Goal: Transaction & Acquisition: Purchase product/service

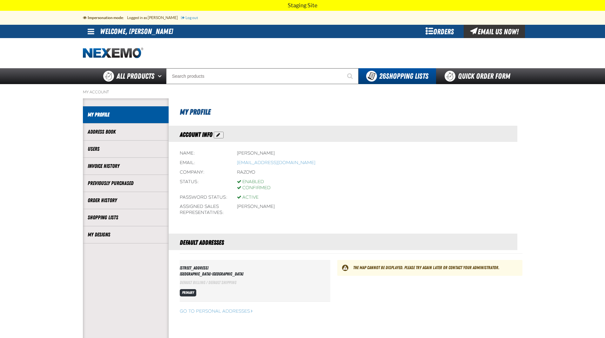
click at [2, 146] on main "My Account Account My Profile Address Book Users" at bounding box center [302, 225] width 605 height 283
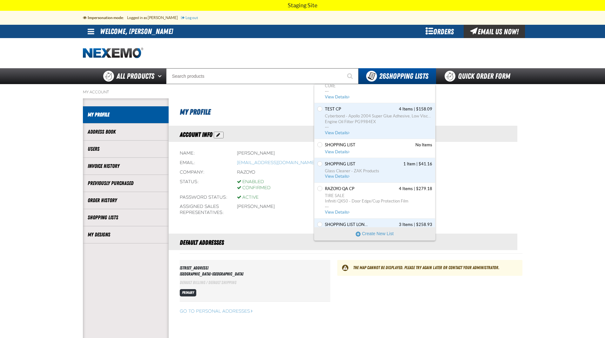
scroll to position [604, 0]
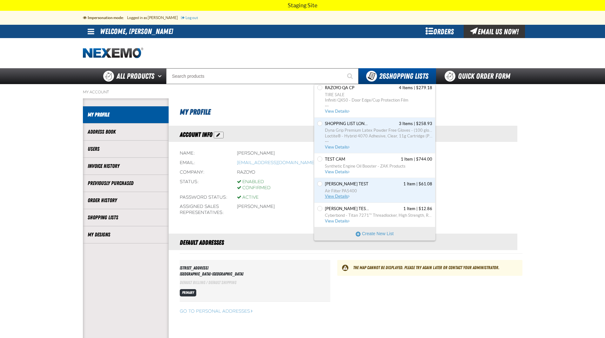
click at [362, 194] on link "tommy test 1 Item | $61.08 Air Filter PA5400 View Details" at bounding box center [378, 190] width 109 height 18
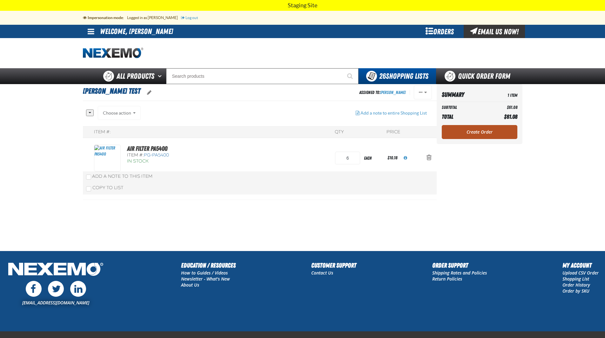
click at [494, 131] on link "Create Order" at bounding box center [480, 132] width 76 height 14
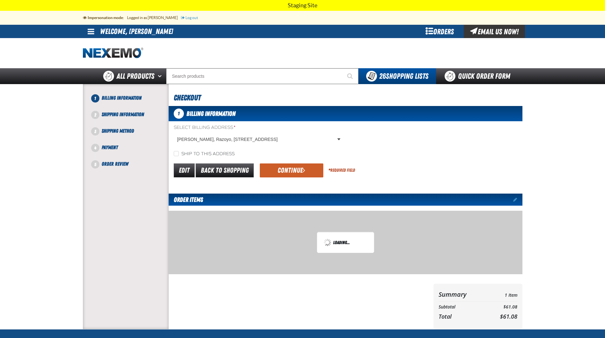
drag, startPoint x: 26, startPoint y: 237, endPoint x: 70, endPoint y: 236, distance: 43.8
click at [27, 237] on main "1 Billing Information Shipping Method *" at bounding box center [302, 206] width 605 height 245
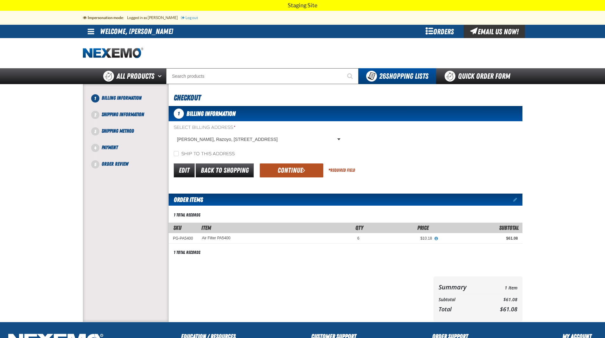
click at [288, 172] on button "Continue" at bounding box center [292, 171] width 64 height 14
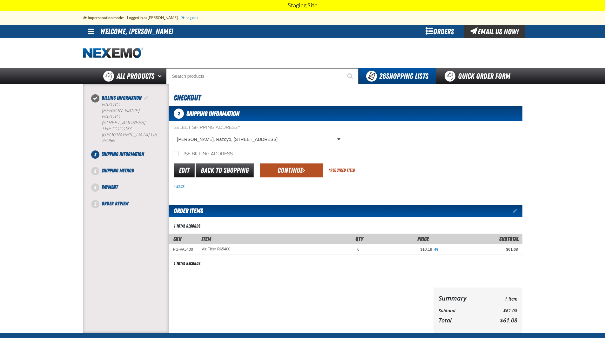
click at [303, 172] on span "submit" at bounding box center [304, 170] width 3 height 7
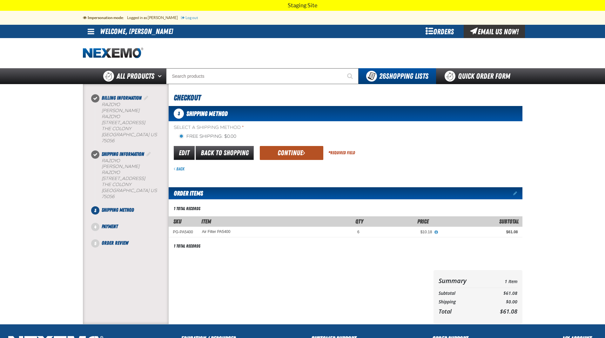
click at [308, 158] on button "Continue" at bounding box center [292, 153] width 64 height 14
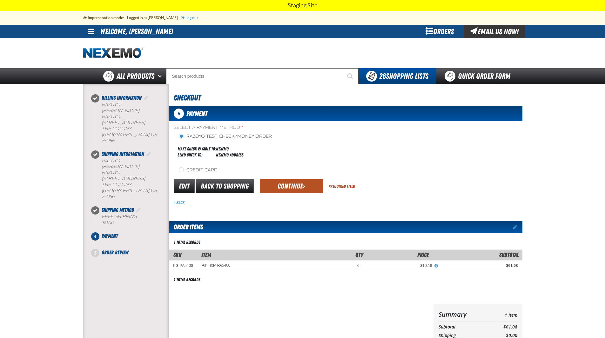
click at [297, 183] on button "Continue" at bounding box center [292, 186] width 64 height 14
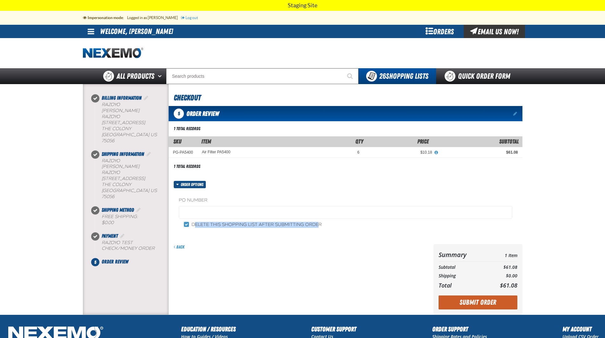
drag, startPoint x: 193, startPoint y: 226, endPoint x: 318, endPoint y: 224, distance: 124.8
click at [318, 224] on label "Delete this shopping list after submitting order" at bounding box center [253, 225] width 138 height 6
drag, startPoint x: 324, startPoint y: 224, endPoint x: 191, endPoint y: 226, distance: 132.4
click at [191, 226] on div "Delete this shopping list after submitting order" at bounding box center [345, 224] width 333 height 7
copy label "Delete this shopping list after submitting order"
